Goal: Task Accomplishment & Management: Use online tool/utility

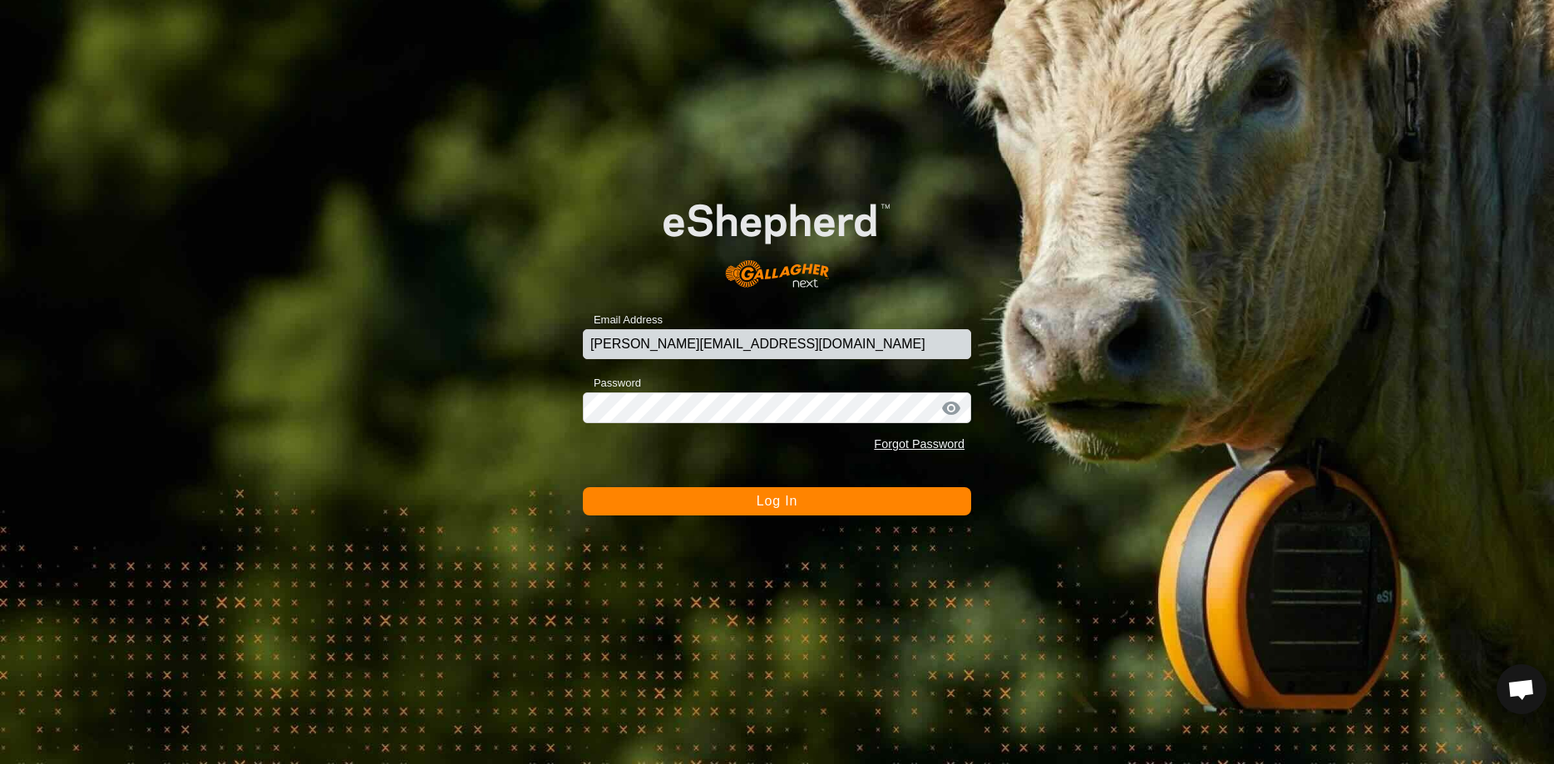
click at [745, 387] on div "Password Forgot Password" at bounding box center [777, 416] width 388 height 88
click at [748, 505] on button "Log In" at bounding box center [777, 501] width 388 height 28
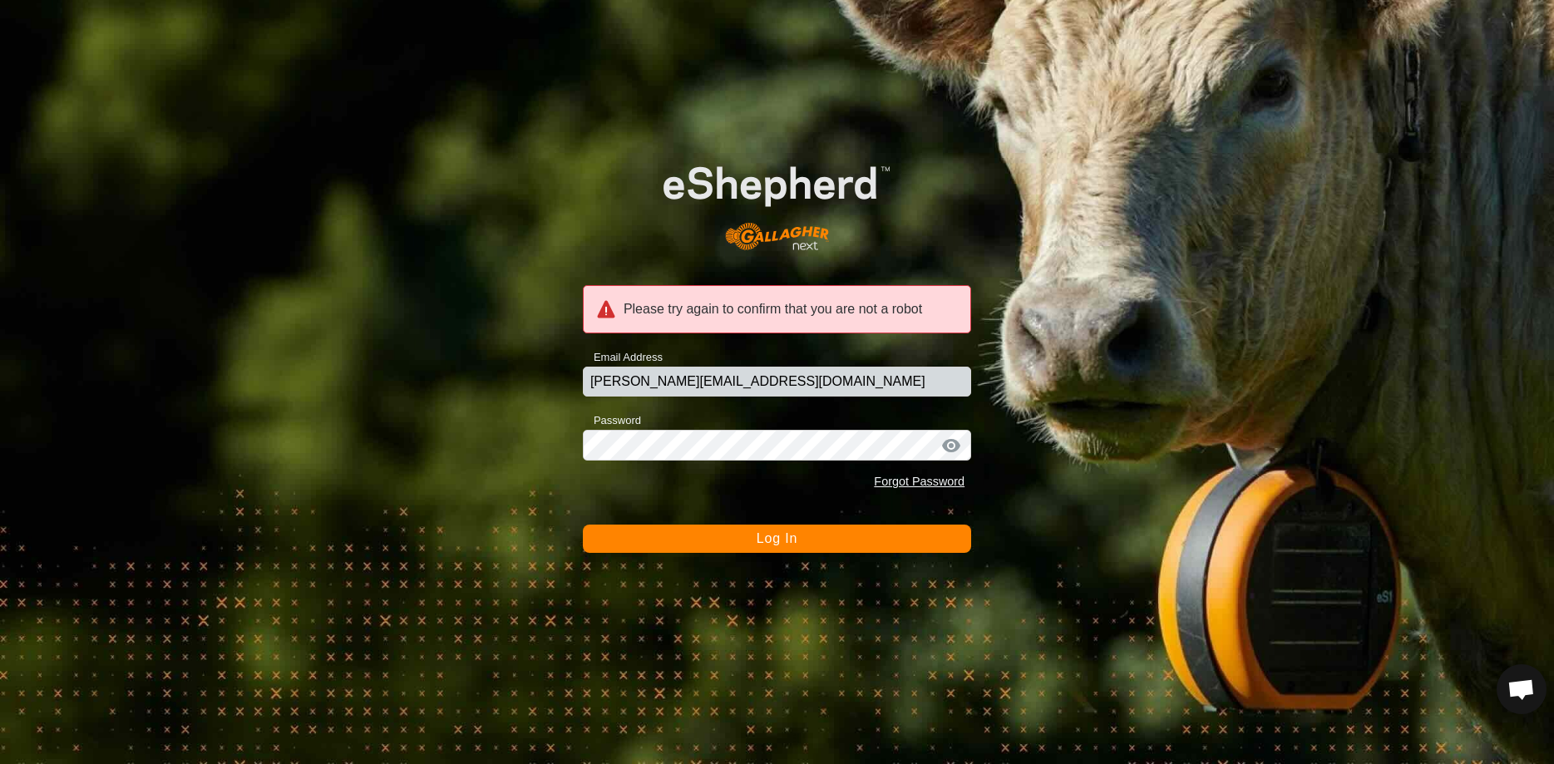
click at [755, 556] on div "Please try again to confirm that you are not a robot Email Address [PERSON_NAME…" at bounding box center [777, 382] width 1554 height 764
click at [754, 533] on button "Log In" at bounding box center [777, 539] width 388 height 28
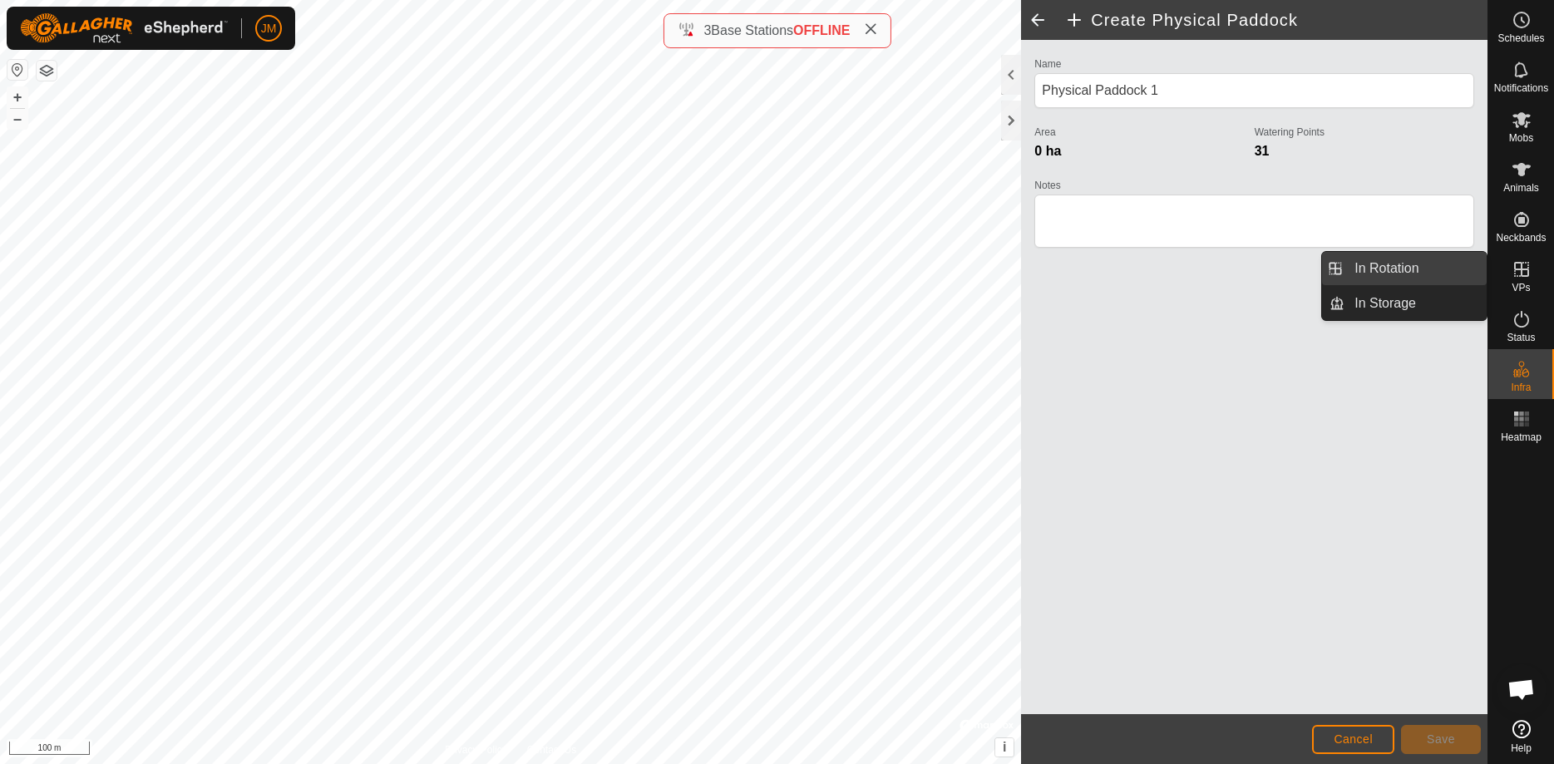
click at [1462, 265] on link "In Rotation" at bounding box center [1415, 268] width 142 height 33
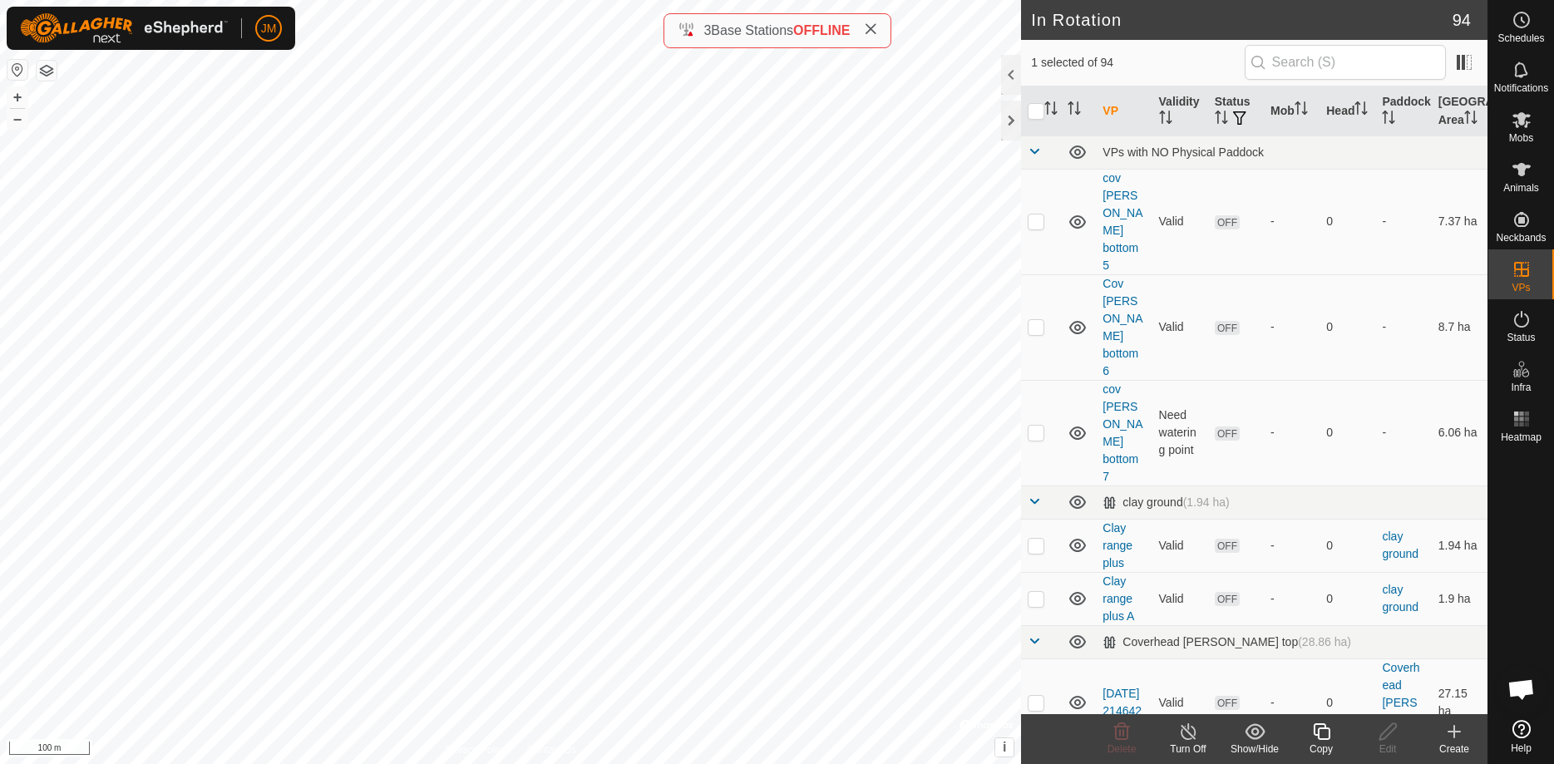
checkbox input "false"
checkbox input "true"
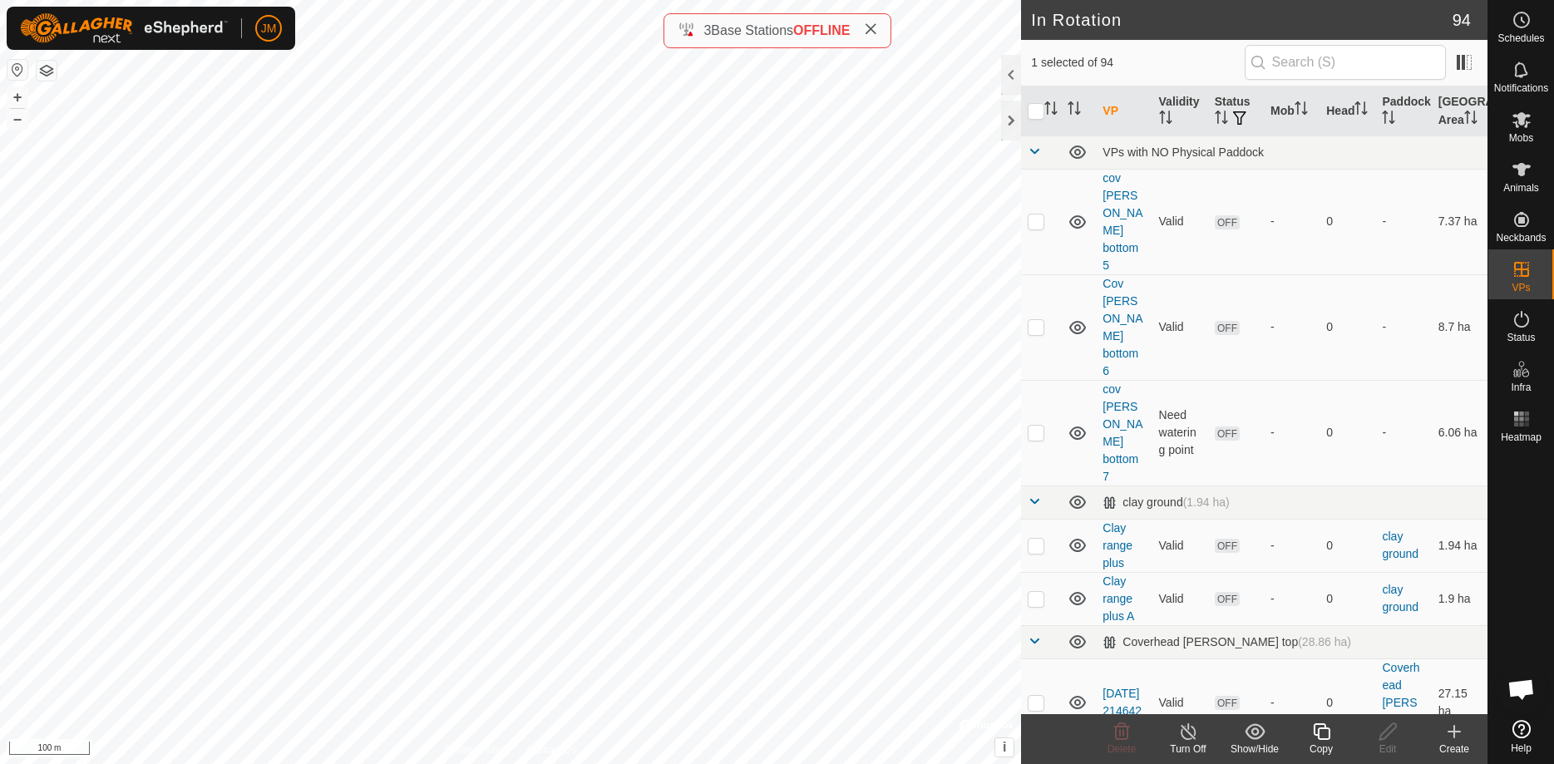
checkbox input "false"
click at [1388, 734] on icon at bounding box center [1387, 731] width 17 height 17
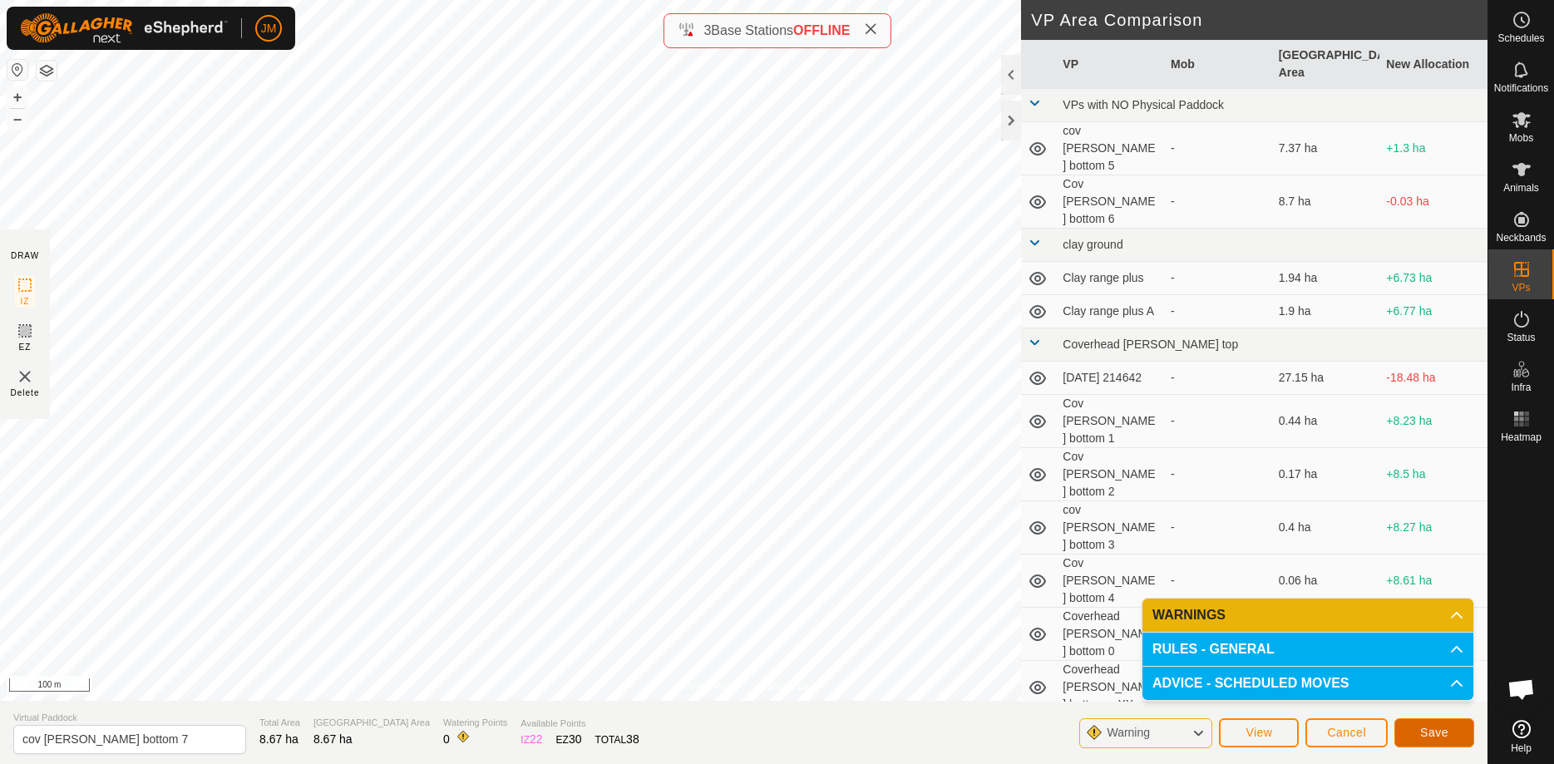
click at [1430, 731] on span "Save" at bounding box center [1434, 732] width 28 height 13
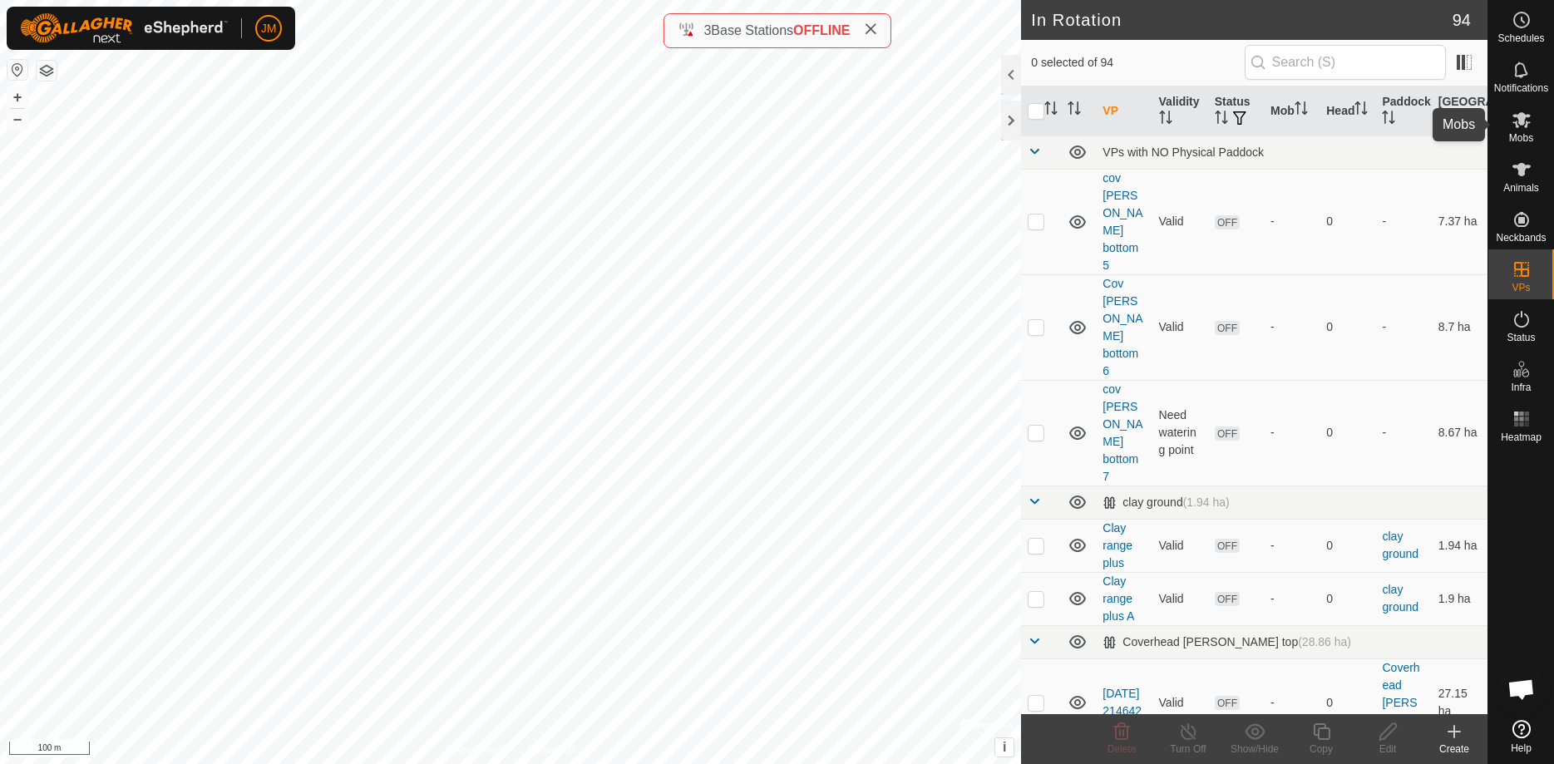
click at [1521, 148] on div "Mobs" at bounding box center [1521, 125] width 66 height 50
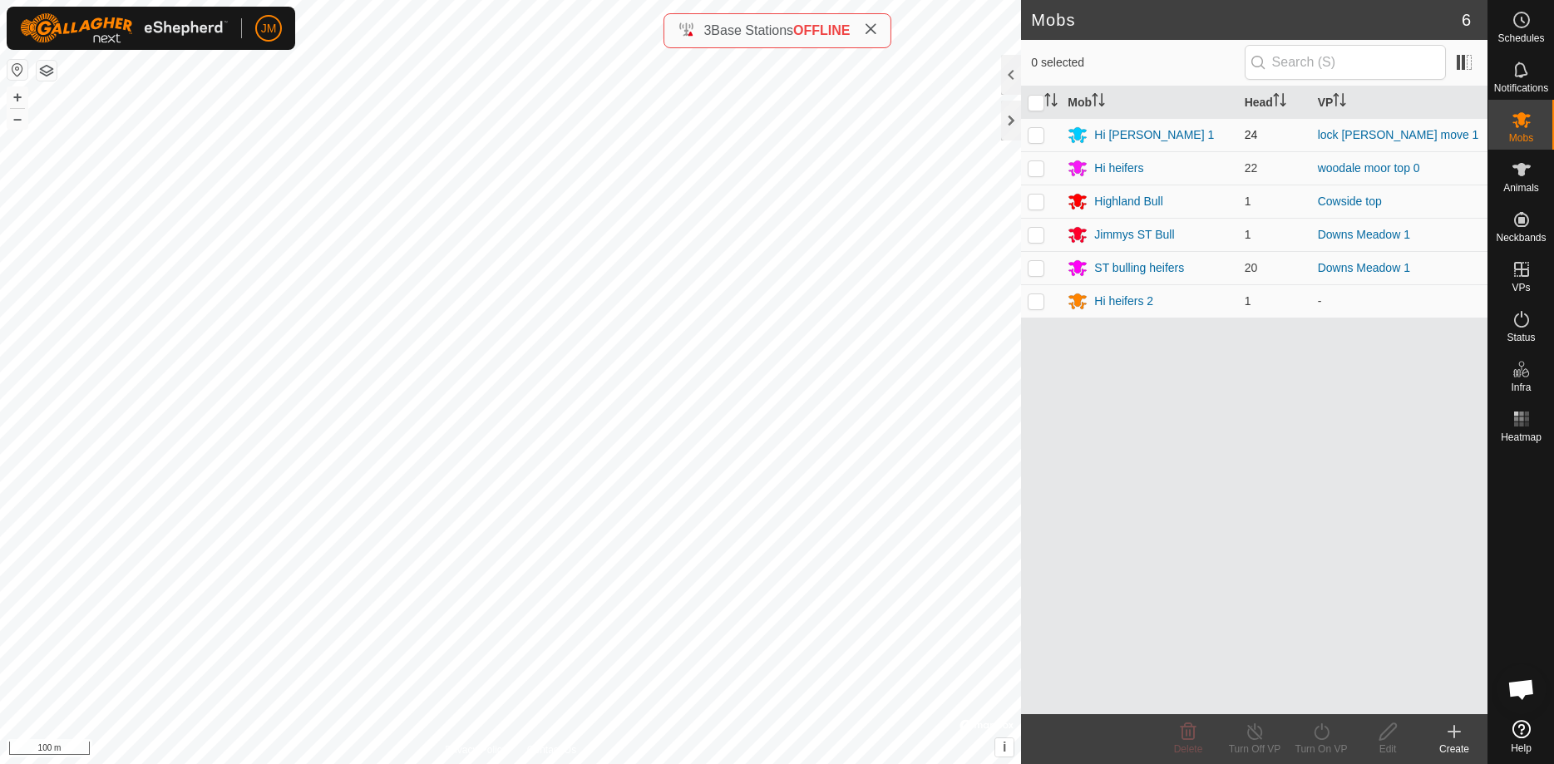
click at [1040, 133] on p-checkbox at bounding box center [1036, 134] width 17 height 13
checkbox input "true"
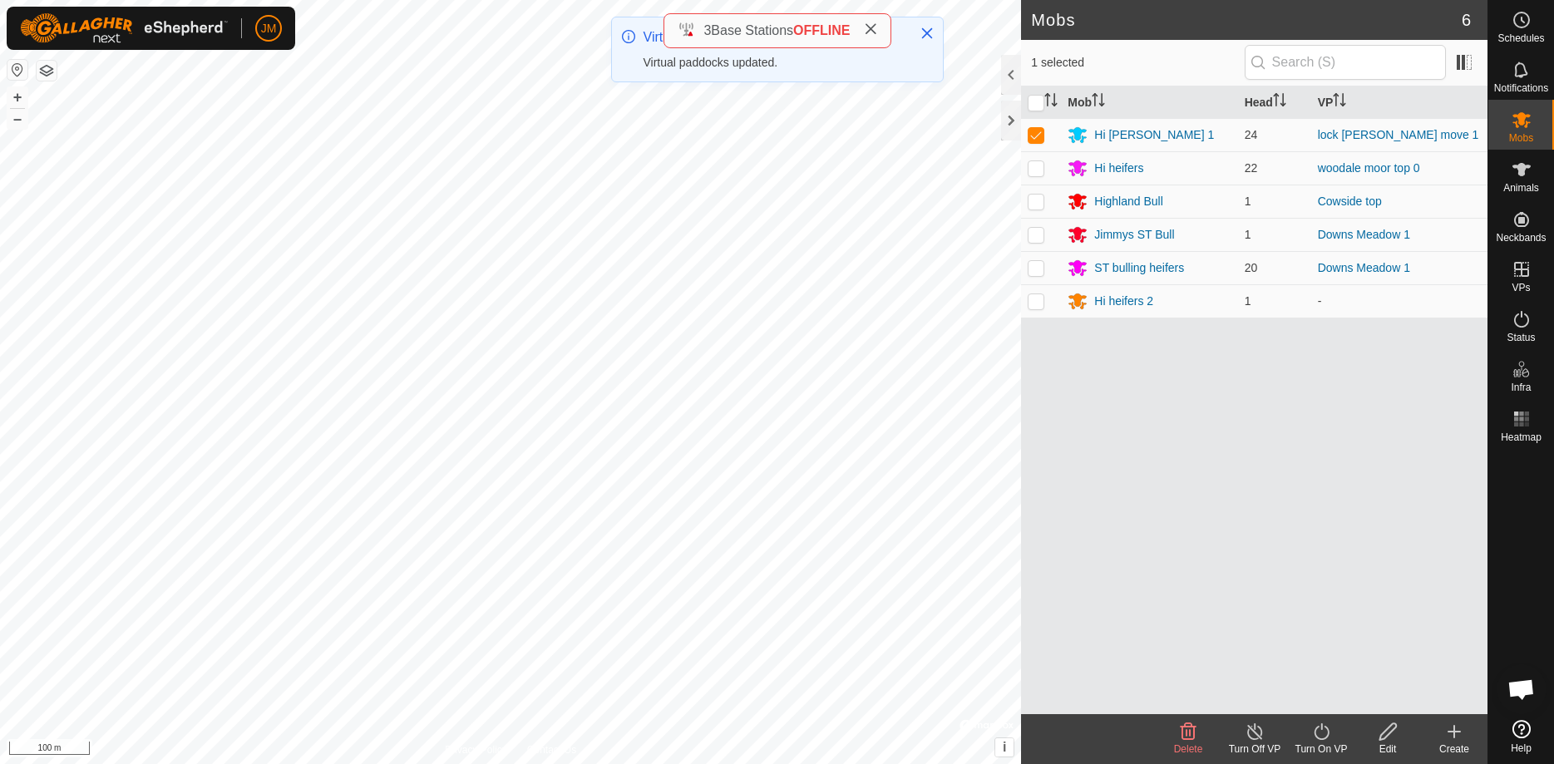
click at [1314, 738] on icon at bounding box center [1321, 732] width 21 height 20
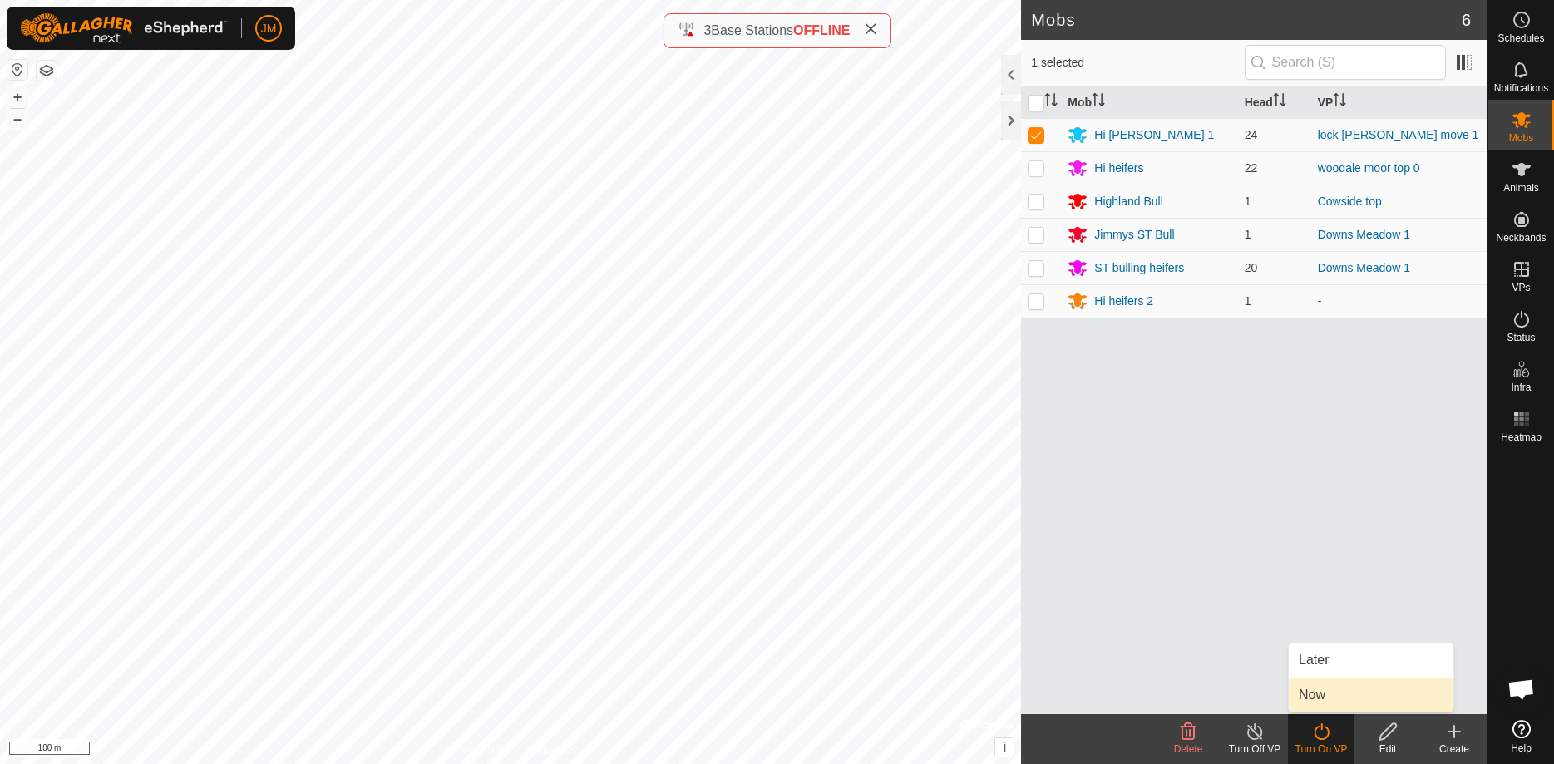
click at [1321, 704] on link "Now" at bounding box center [1371, 694] width 165 height 33
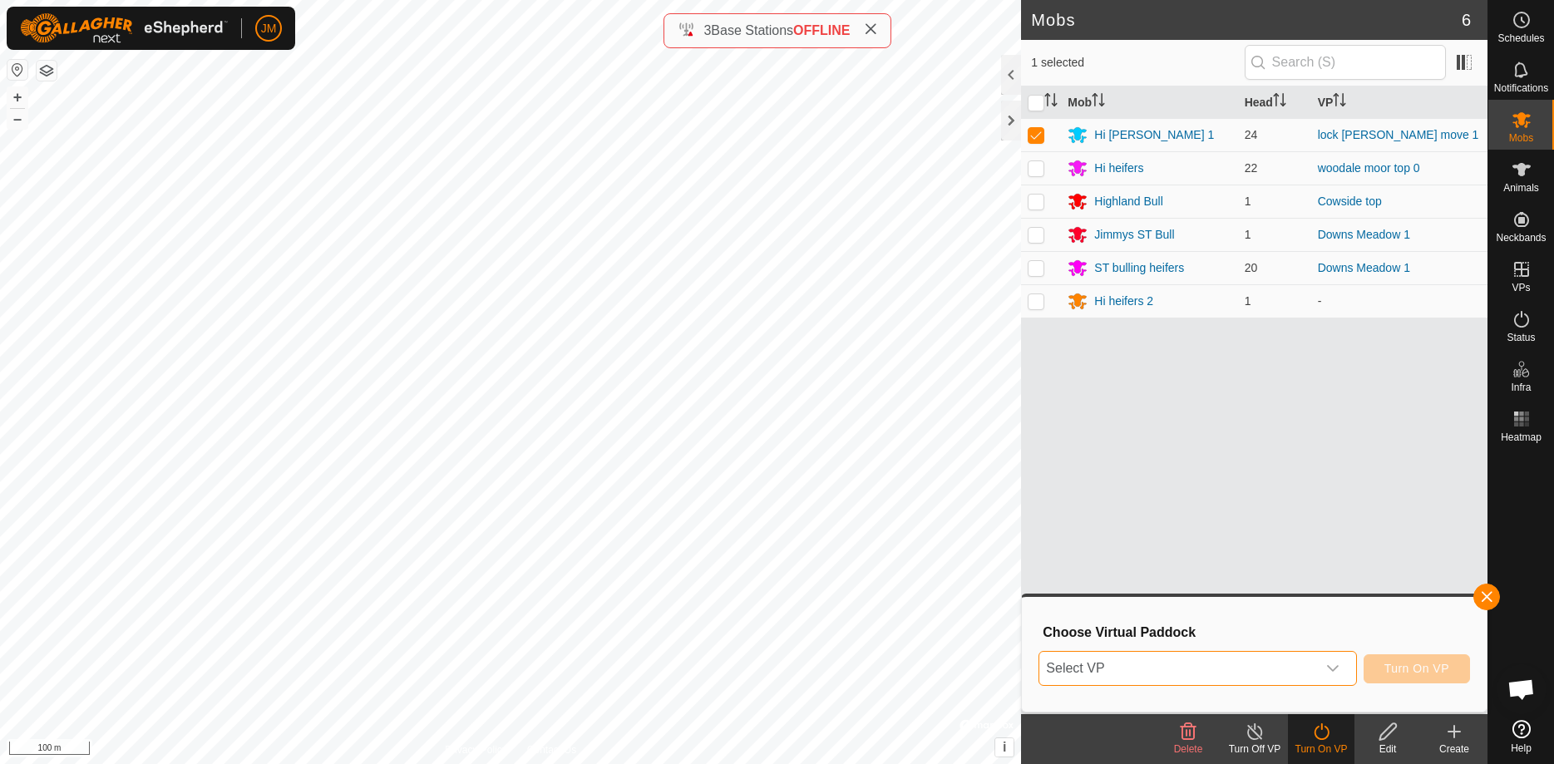
click at [1171, 672] on span "Select VP" at bounding box center [1177, 668] width 276 height 33
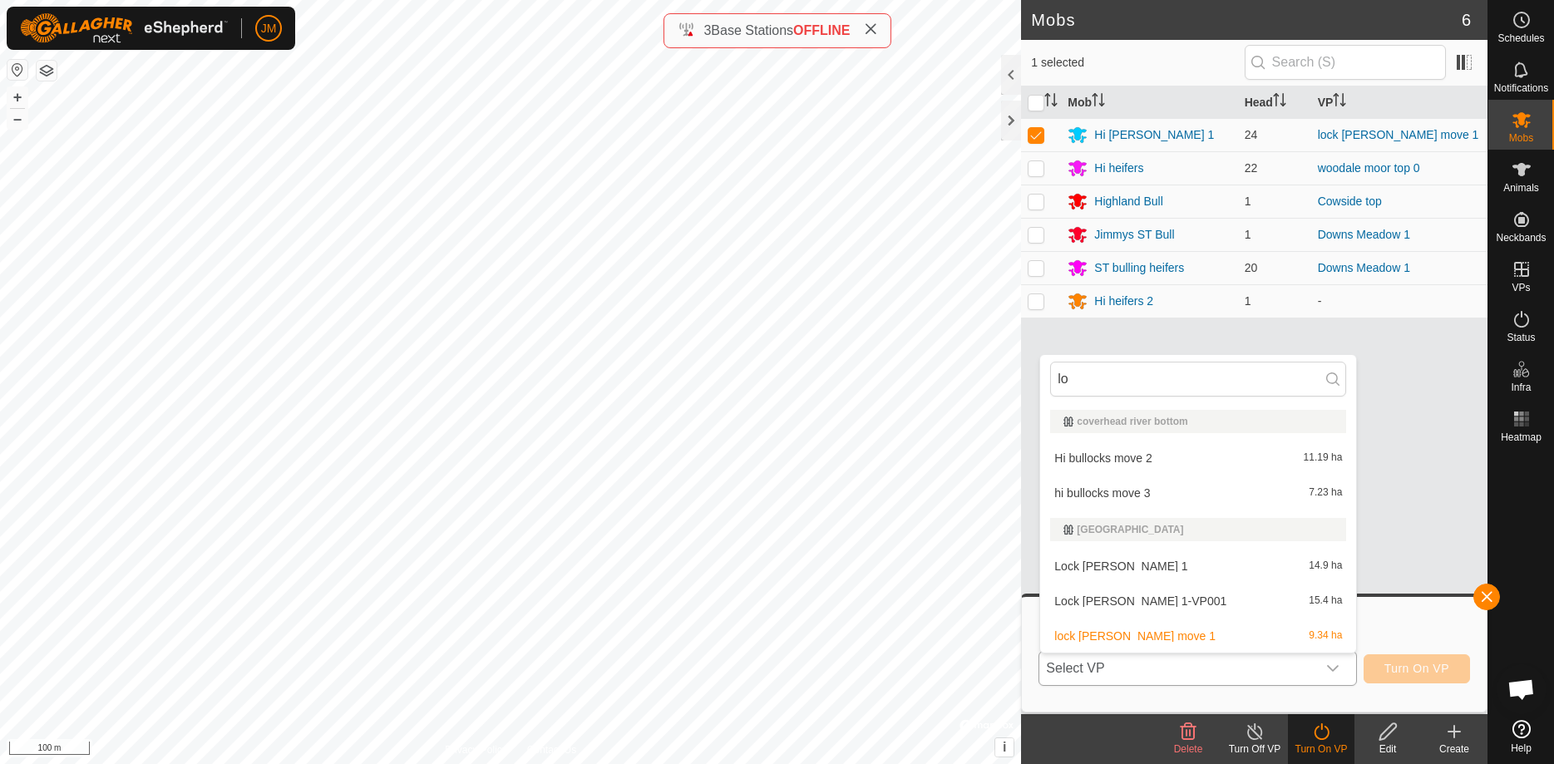
type input "l"
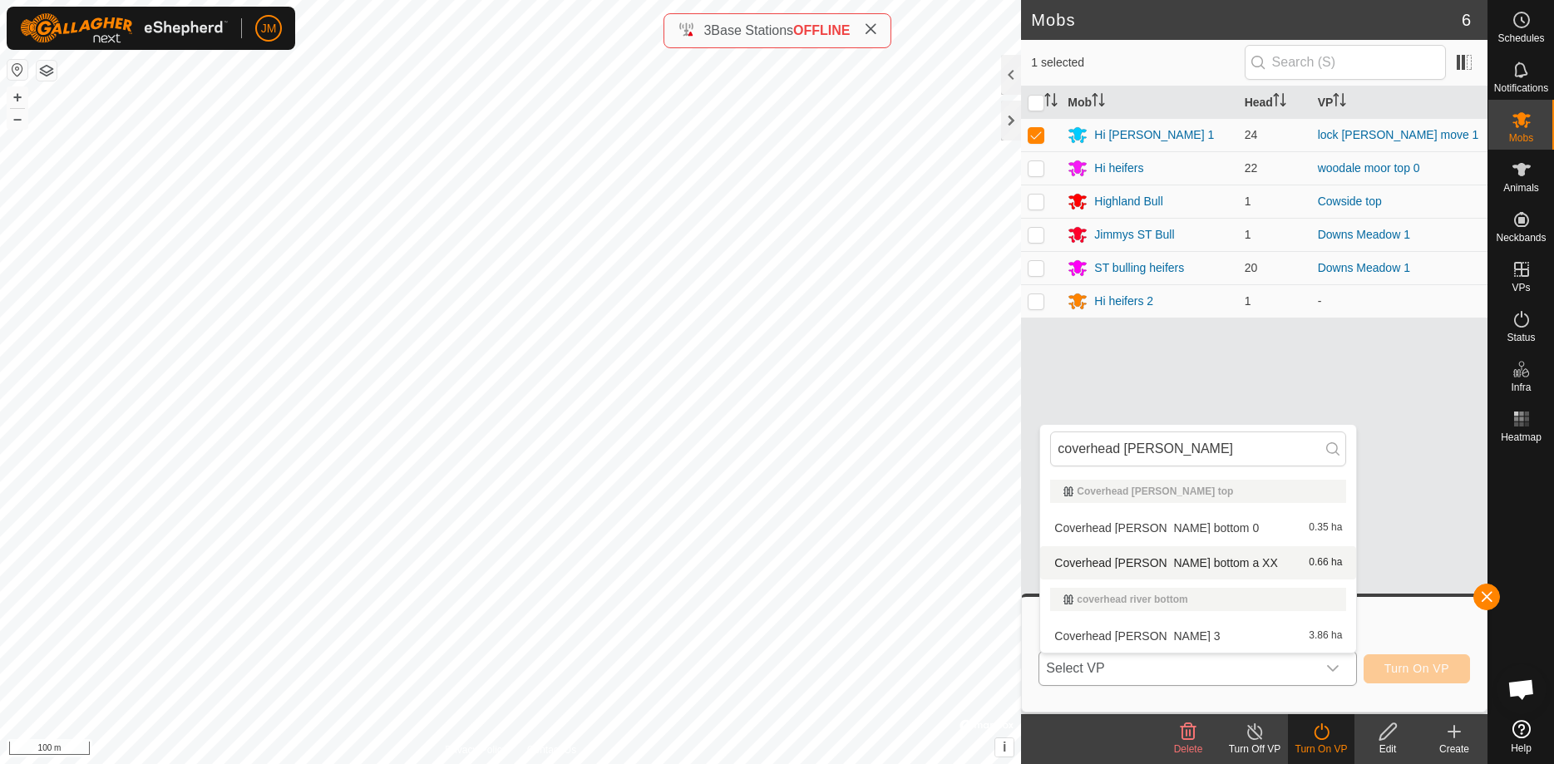
type input "coverhead [PERSON_NAME]"
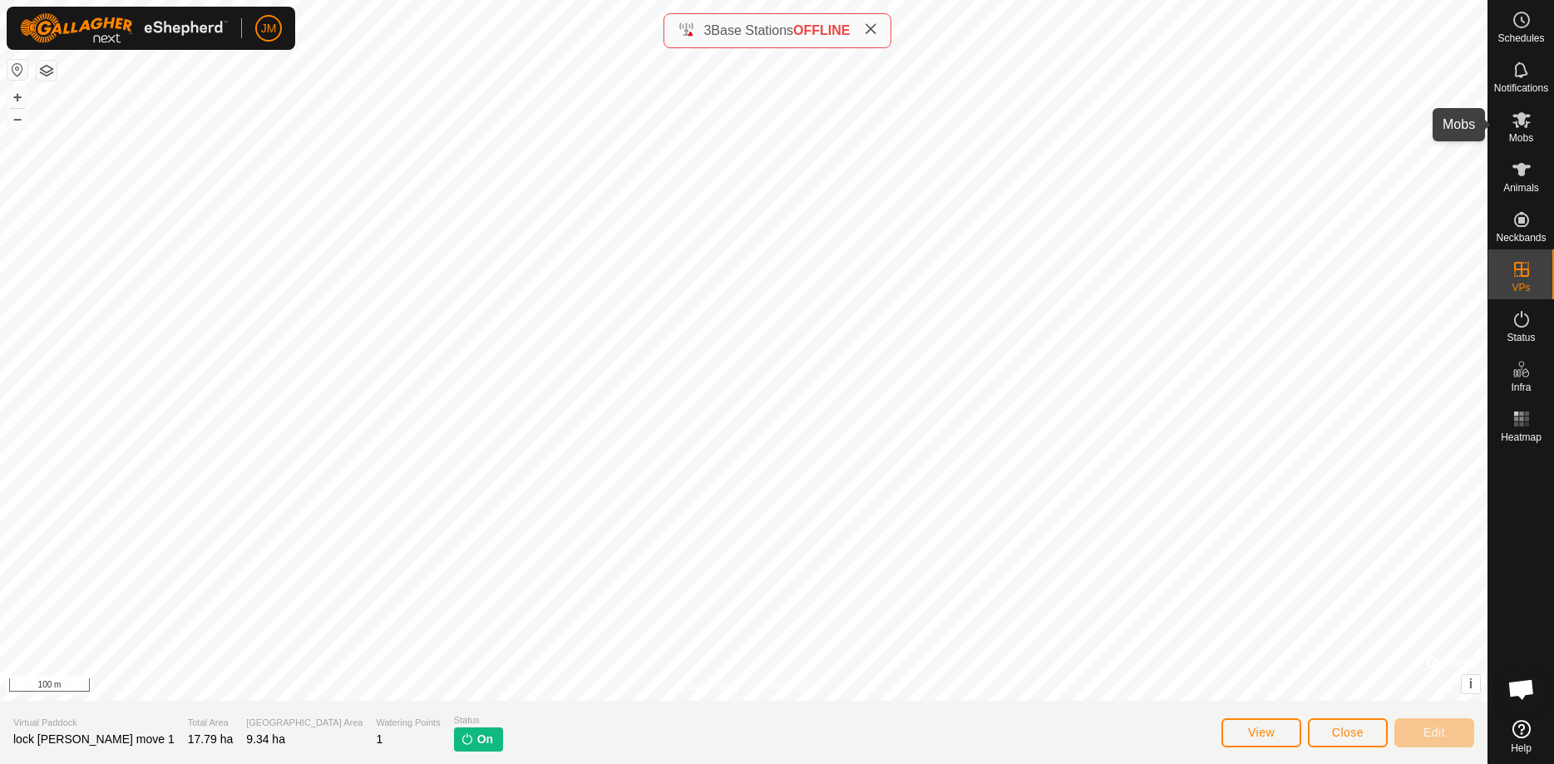
click at [1520, 123] on icon at bounding box center [1521, 120] width 18 height 16
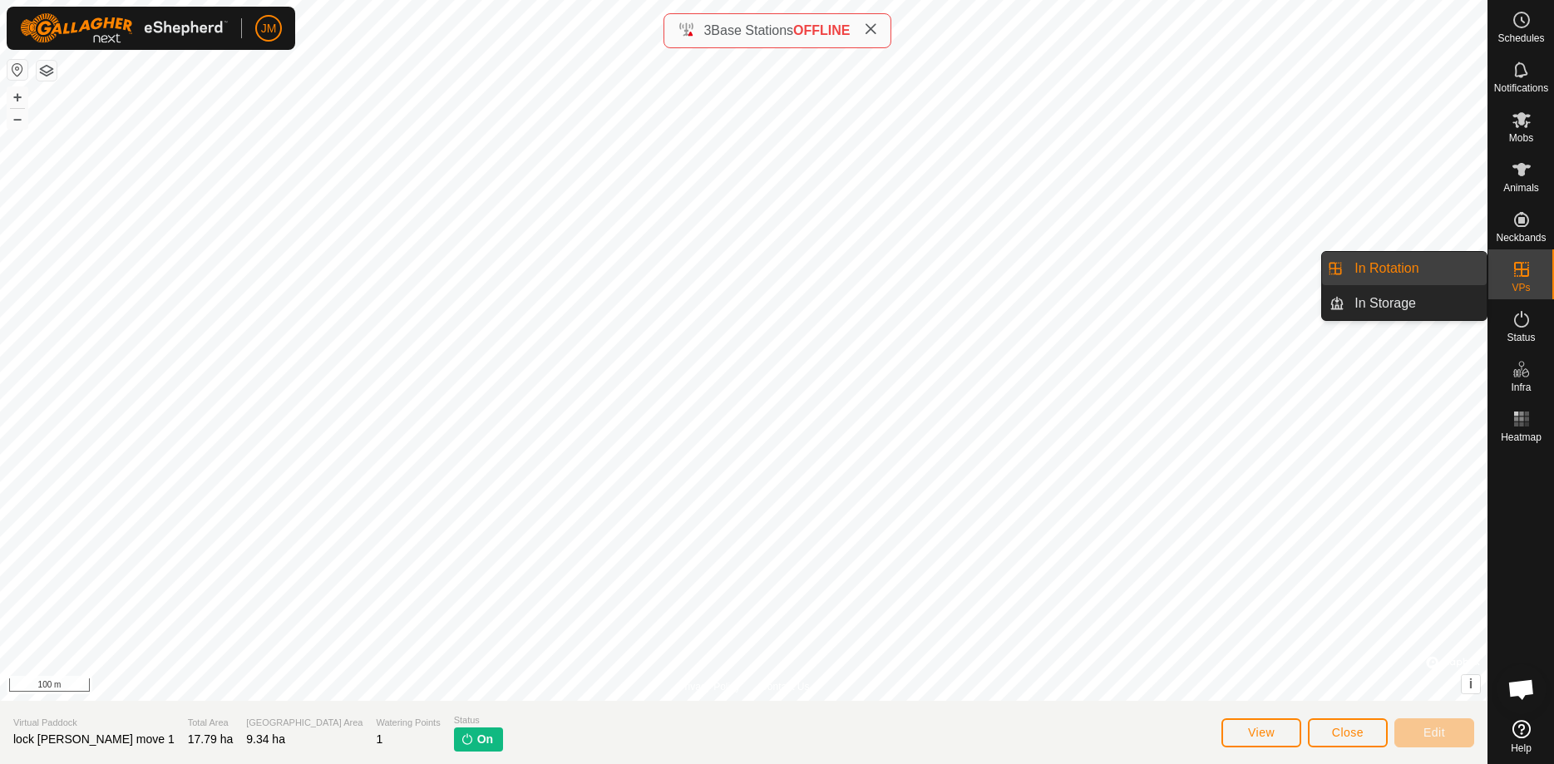
click at [1436, 274] on link "In Rotation" at bounding box center [1415, 268] width 142 height 33
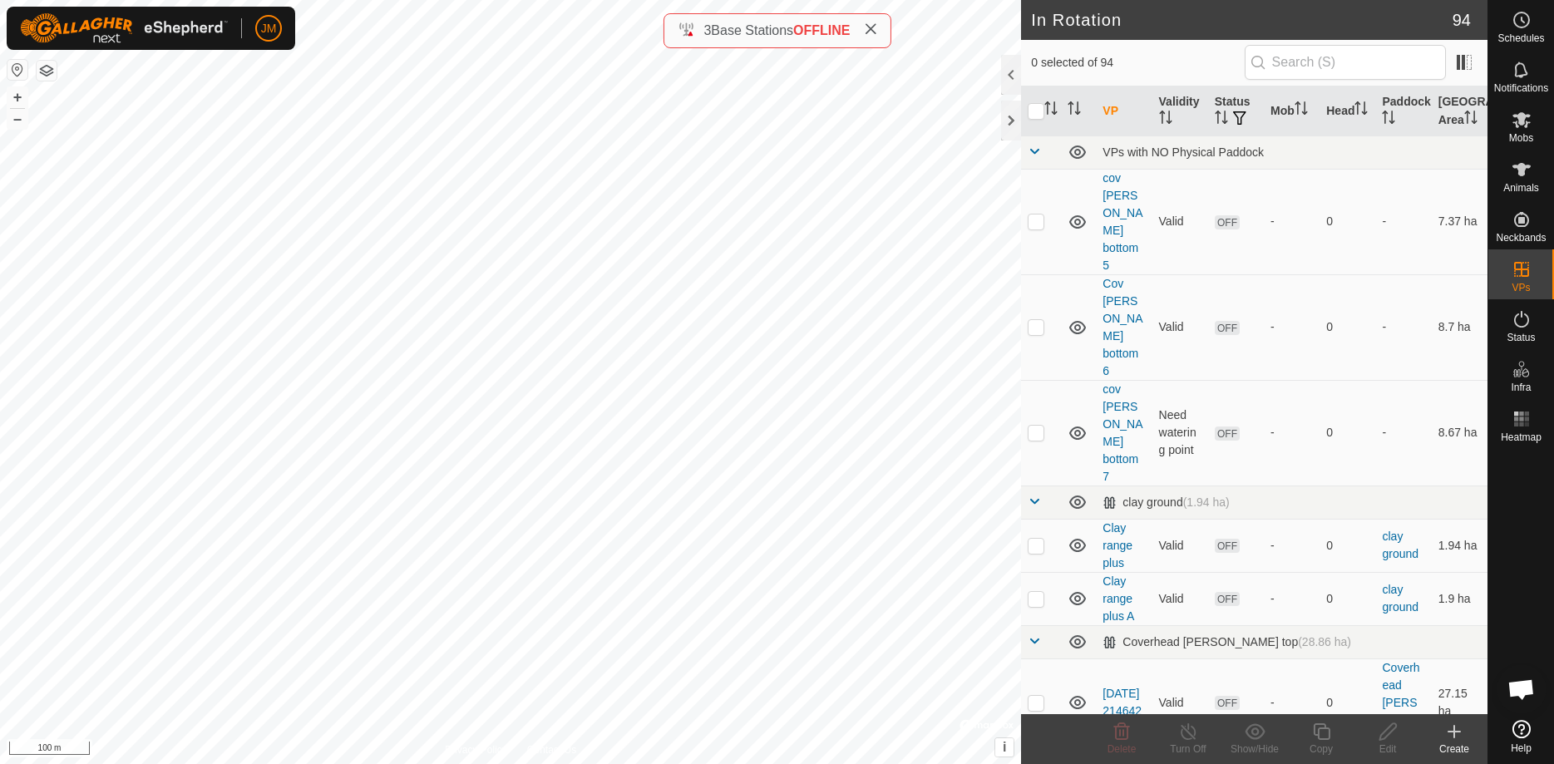
checkbox input "true"
checkbox input "false"
click at [1530, 126] on icon at bounding box center [1521, 120] width 20 height 20
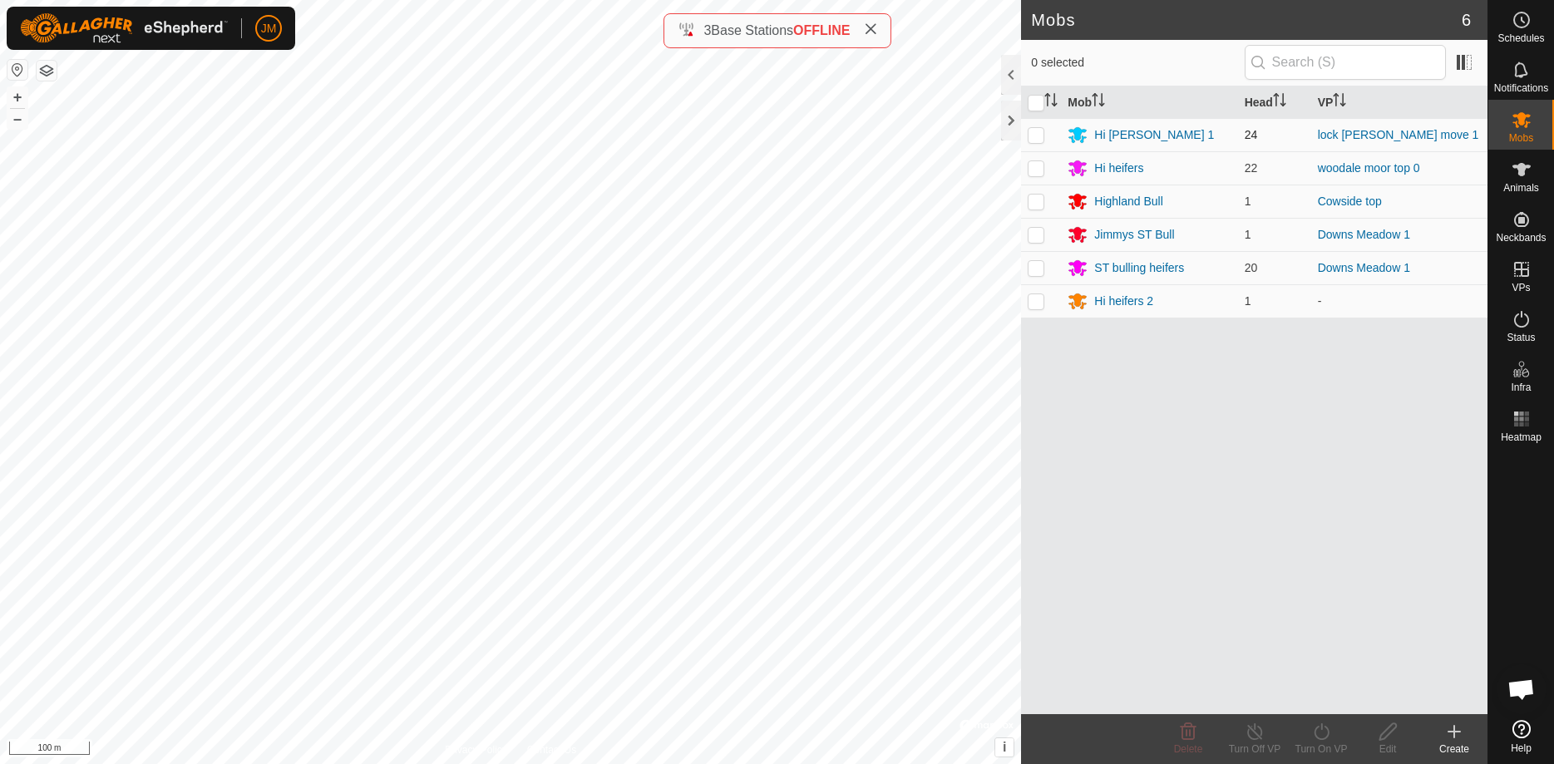
click at [1036, 136] on p-checkbox at bounding box center [1036, 134] width 17 height 13
checkbox input "true"
click at [1318, 742] on div "Turn On VP" at bounding box center [1321, 749] width 67 height 15
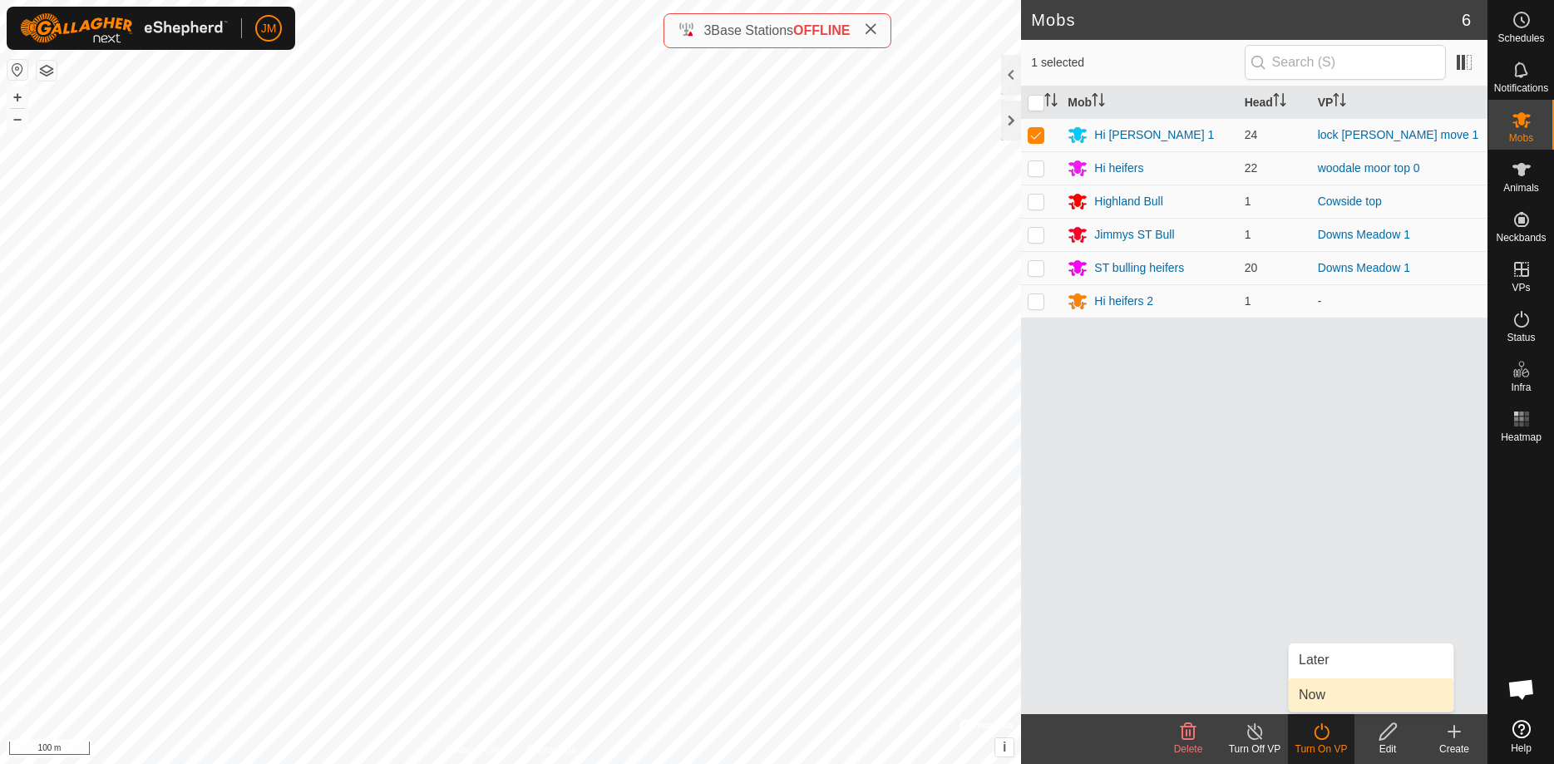
click at [1332, 699] on link "Now" at bounding box center [1371, 694] width 165 height 33
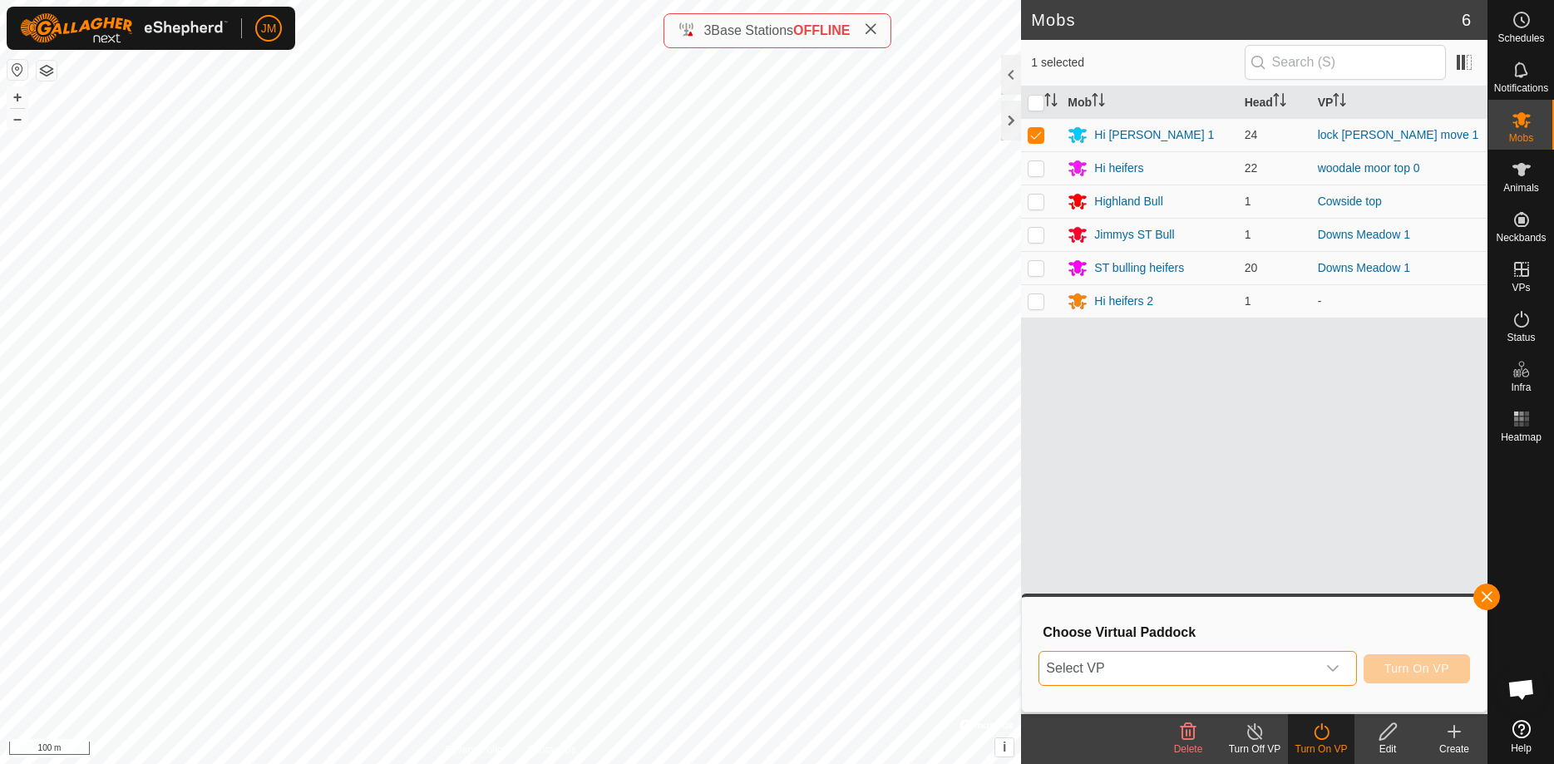
click at [1181, 669] on span "Select VP" at bounding box center [1177, 668] width 276 height 33
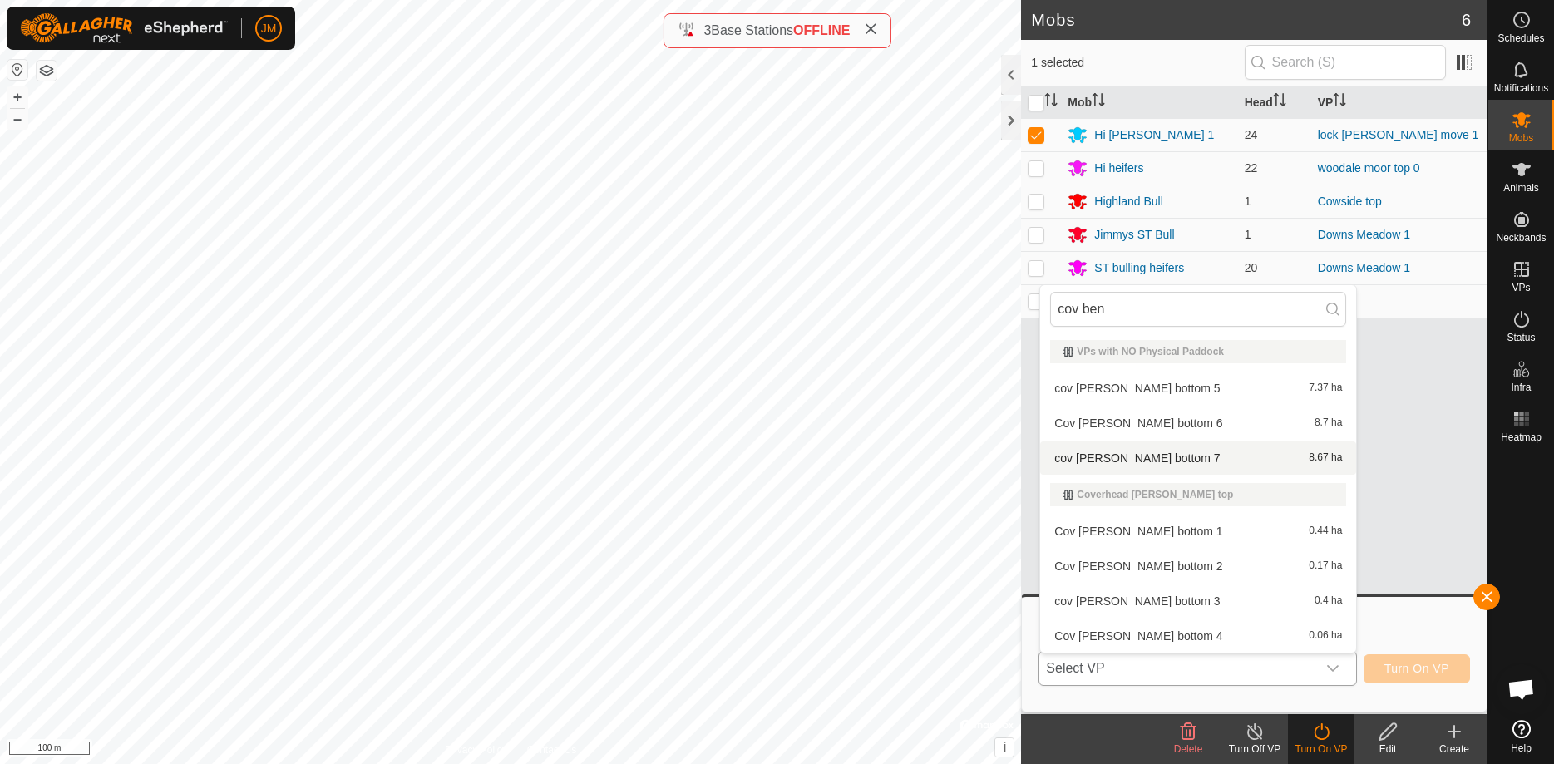
type input "cov ben"
click at [1132, 450] on li "cov [PERSON_NAME] bottom 7 8.67 ha" at bounding box center [1198, 457] width 316 height 33
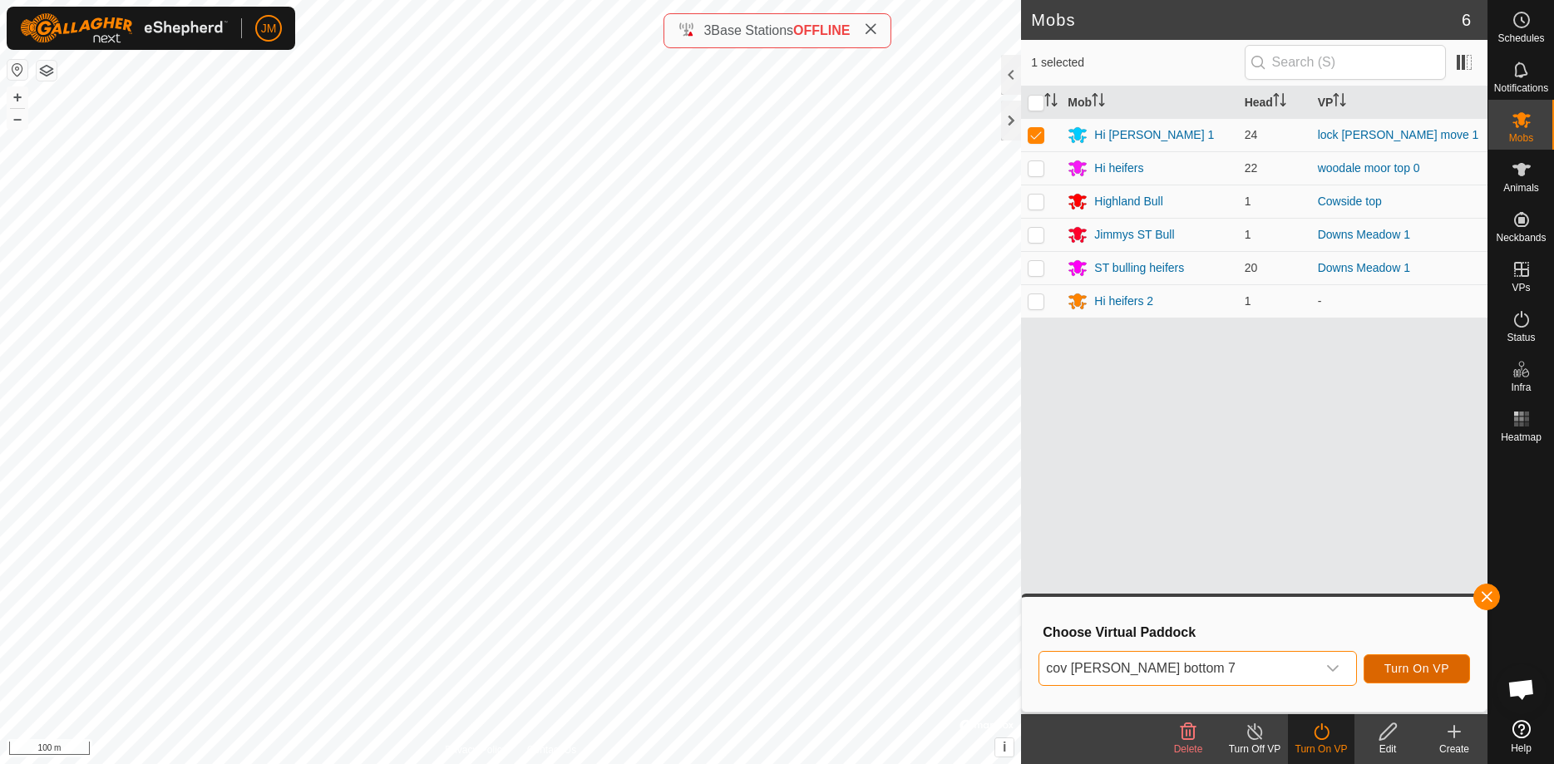
click at [1428, 664] on span "Turn On VP" at bounding box center [1416, 668] width 65 height 13
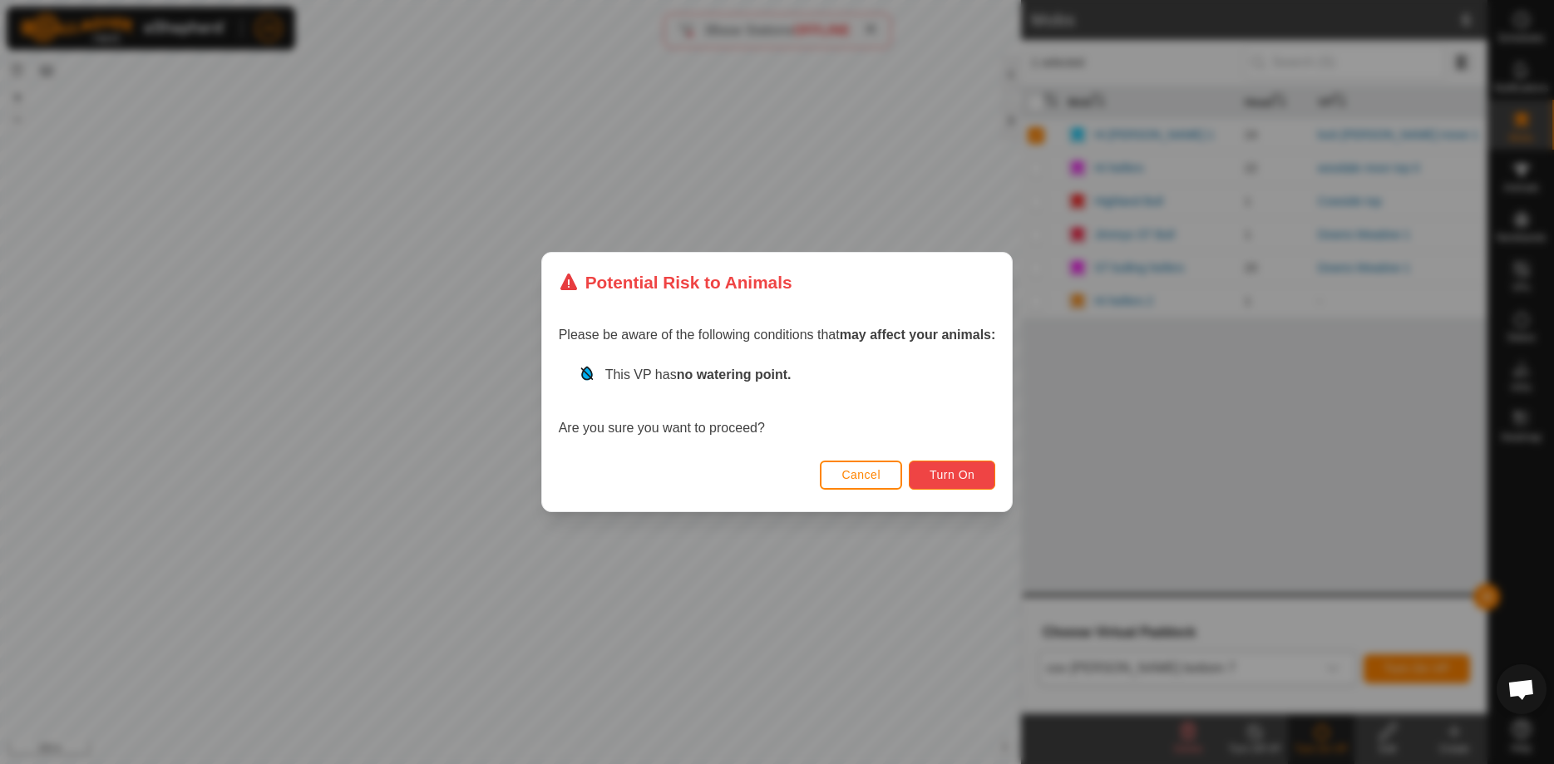
click at [959, 471] on span "Turn On" at bounding box center [951, 474] width 45 height 13
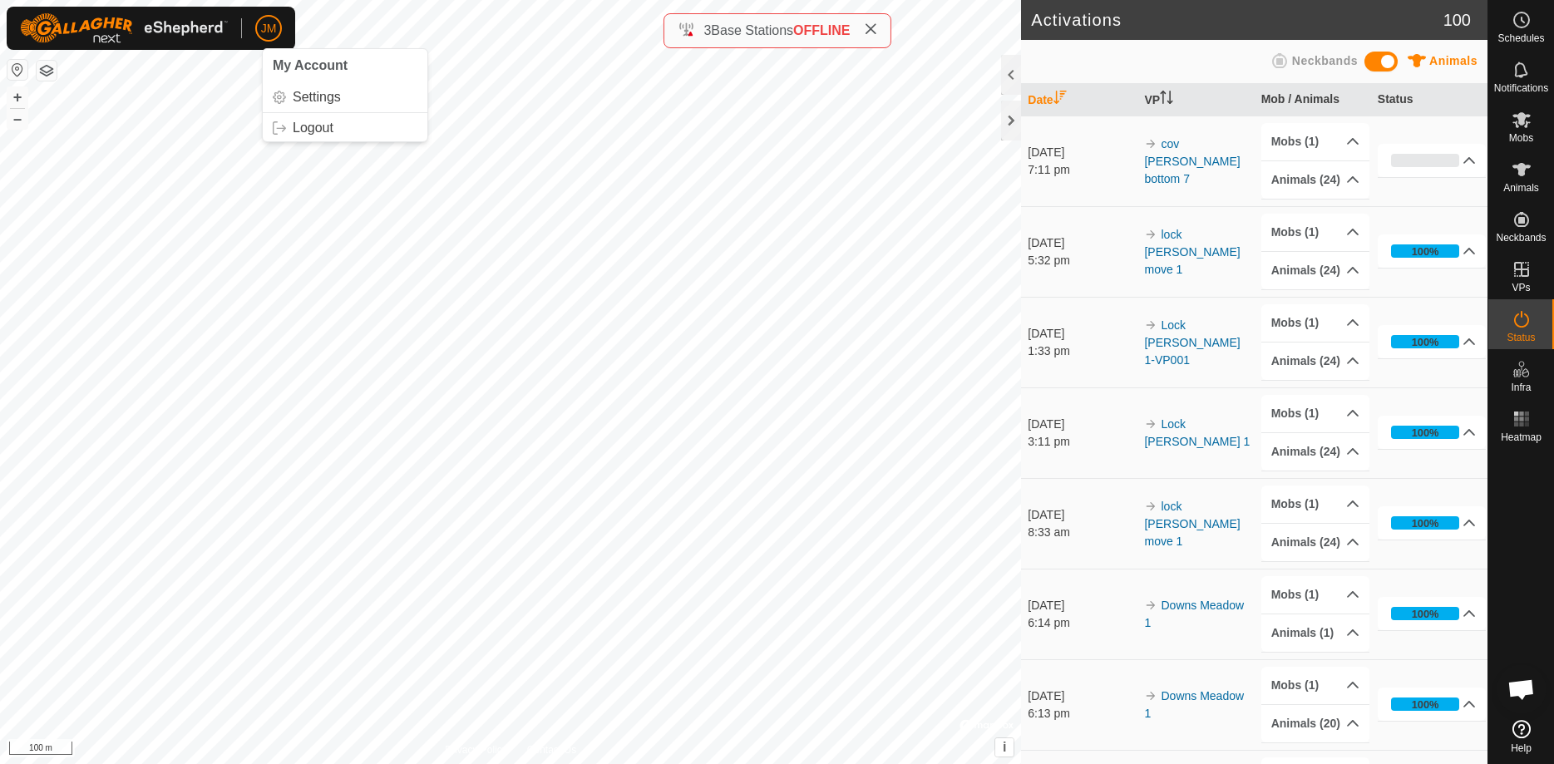
click at [268, 22] on span "JM" at bounding box center [269, 28] width 16 height 17
click at [333, 132] on link "Logout" at bounding box center [345, 128] width 165 height 27
